Goal: Check status: Check status

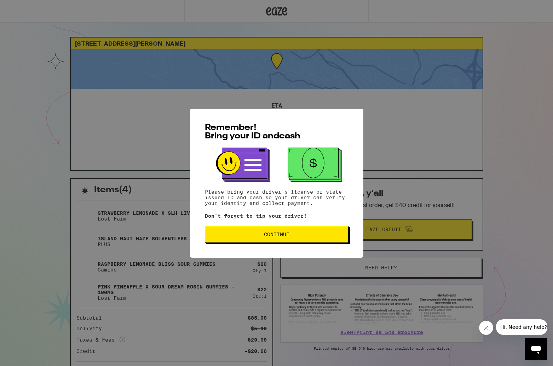
click at [239, 236] on span "Continue" at bounding box center [277, 234] width 132 height 5
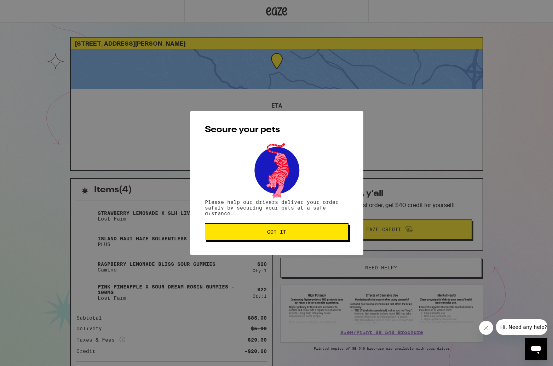
click at [239, 236] on button "Got it" at bounding box center [277, 231] width 144 height 17
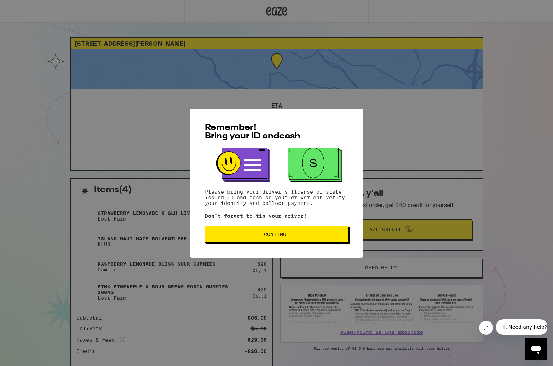
click at [307, 233] on span "Continue" at bounding box center [277, 234] width 132 height 5
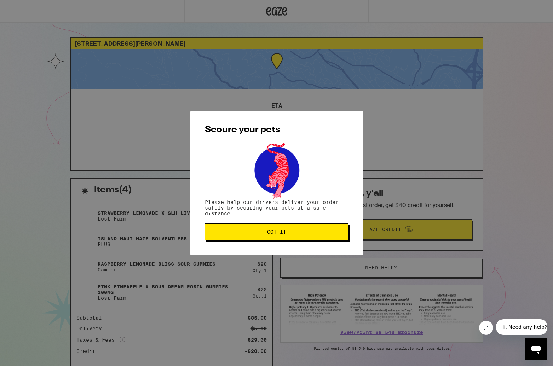
click at [307, 233] on span "Got it" at bounding box center [277, 231] width 132 height 5
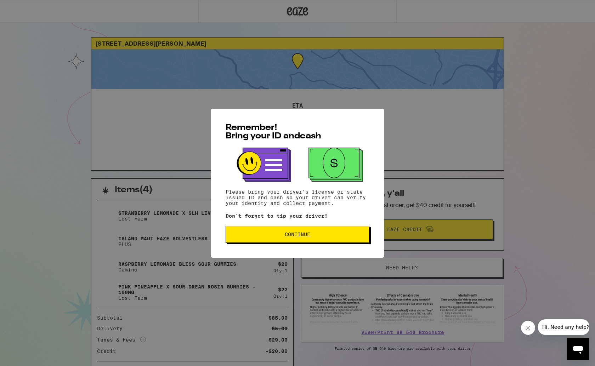
click at [328, 231] on button "Continue" at bounding box center [297, 234] width 144 height 17
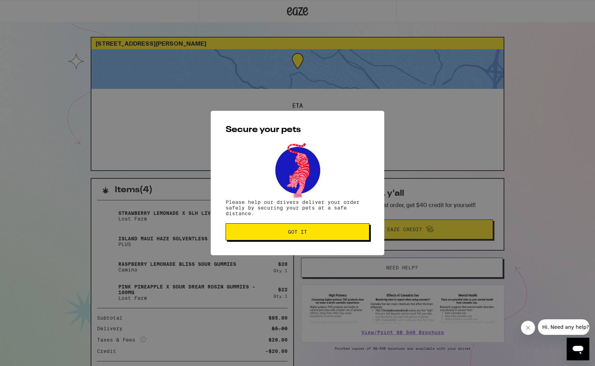
click at [328, 231] on span "Got it" at bounding box center [297, 231] width 132 height 5
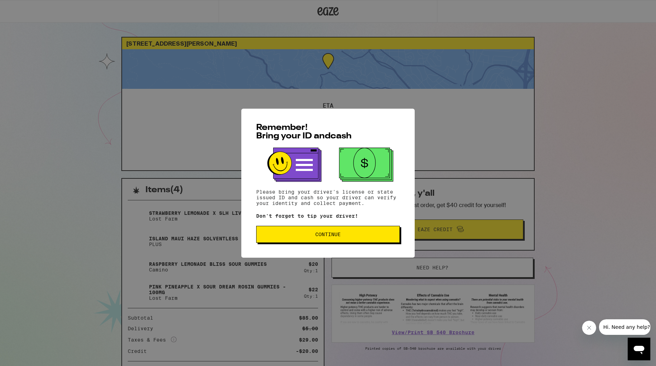
click at [322, 237] on span "Continue" at bounding box center [327, 234] width 25 height 5
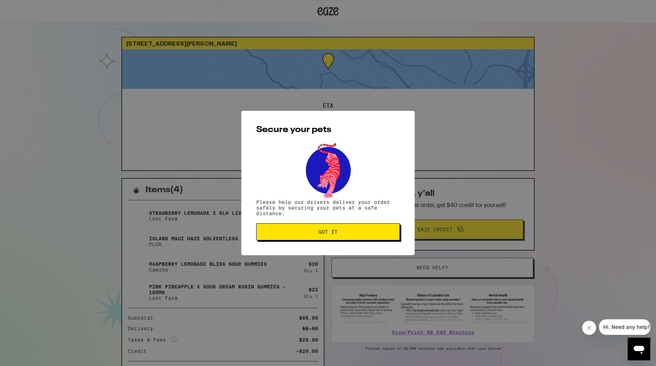
click at [337, 232] on span "Got it" at bounding box center [328, 231] width 19 height 5
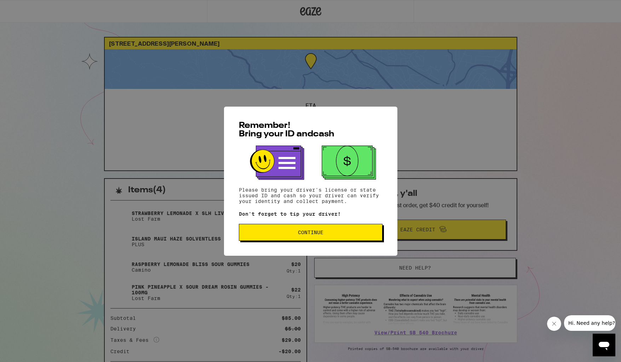
click at [282, 229] on button "Continue" at bounding box center [311, 232] width 144 height 17
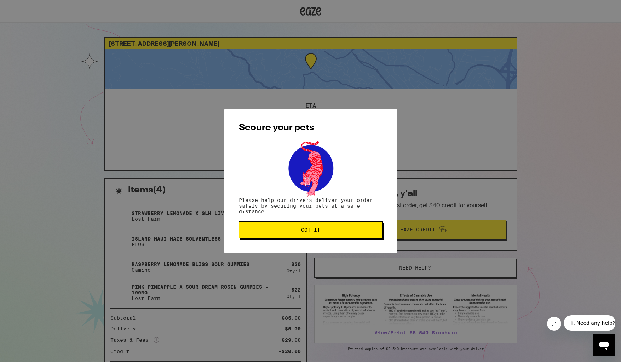
click at [312, 222] on button "Got it" at bounding box center [311, 229] width 144 height 17
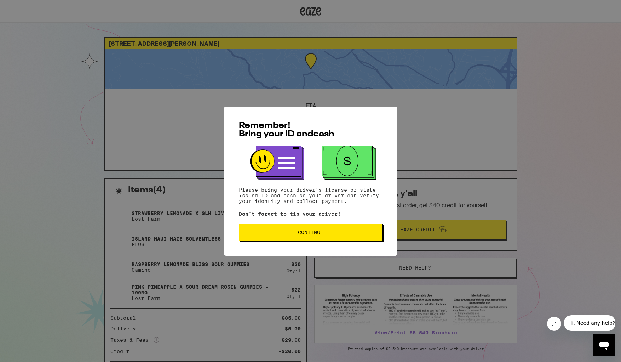
click at [284, 226] on button "Continue" at bounding box center [311, 232] width 144 height 17
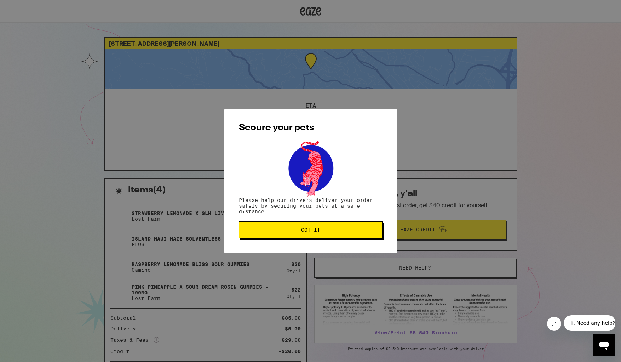
click at [258, 229] on span "Got it" at bounding box center [311, 229] width 132 height 5
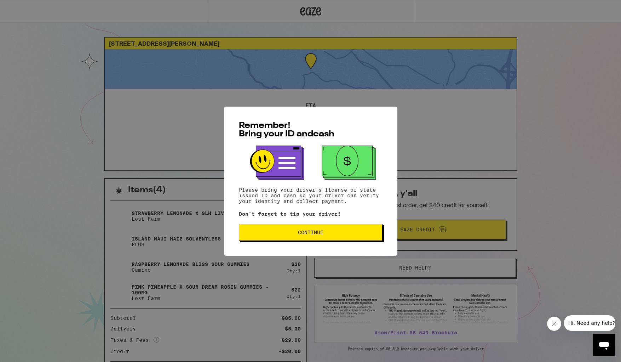
click at [303, 242] on div "Remember! Bring your ID and cash Please bring your driver's license or state is…" at bounding box center [310, 181] width 173 height 149
click at [277, 232] on span "Continue" at bounding box center [311, 232] width 132 height 5
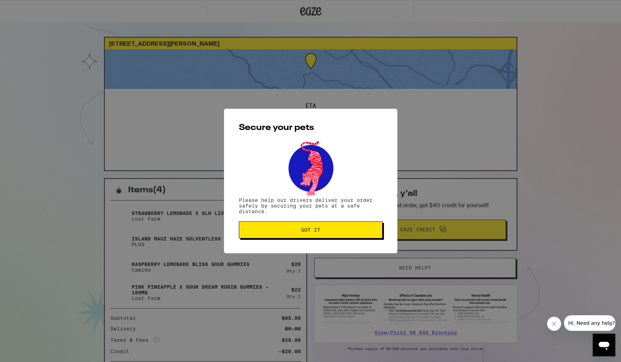
click at [277, 232] on span "Got it" at bounding box center [311, 229] width 132 height 5
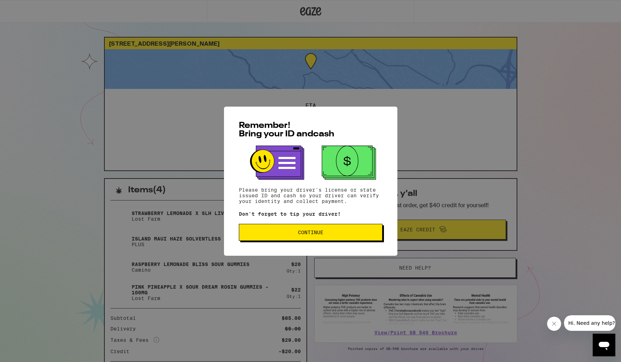
click at [331, 236] on button "Continue" at bounding box center [311, 232] width 144 height 17
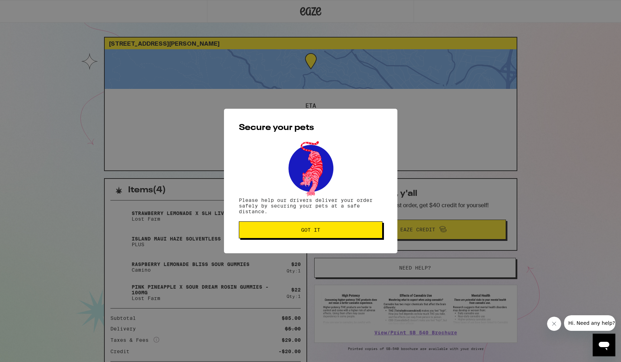
drag, startPoint x: 305, startPoint y: 230, endPoint x: 286, endPoint y: 228, distance: 19.3
click at [305, 230] on span "Got it" at bounding box center [310, 229] width 19 height 5
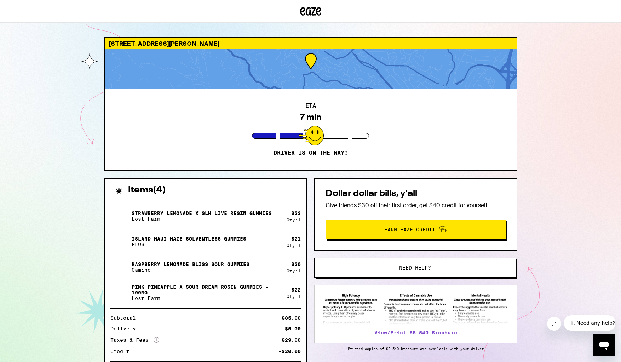
click at [82, 160] on div "[STREET_ADDRESS][PERSON_NAME] 7 min Driver is on the way! Items ( 4 ) Strawberr…" at bounding box center [310, 205] width 621 height 410
